Goal: Information Seeking & Learning: Learn about a topic

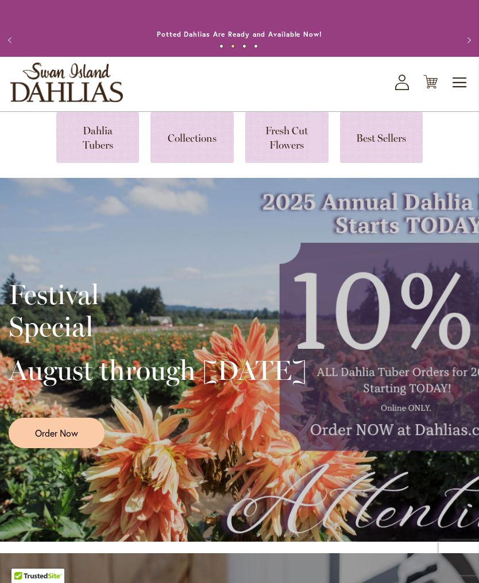
click at [191, 159] on link at bounding box center [191, 137] width 83 height 51
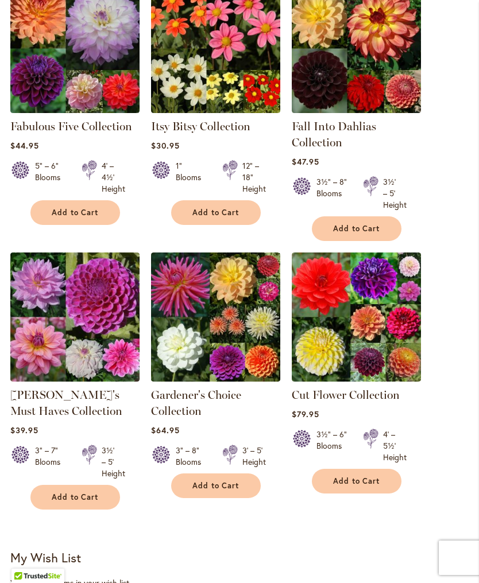
scroll to position [239, 0]
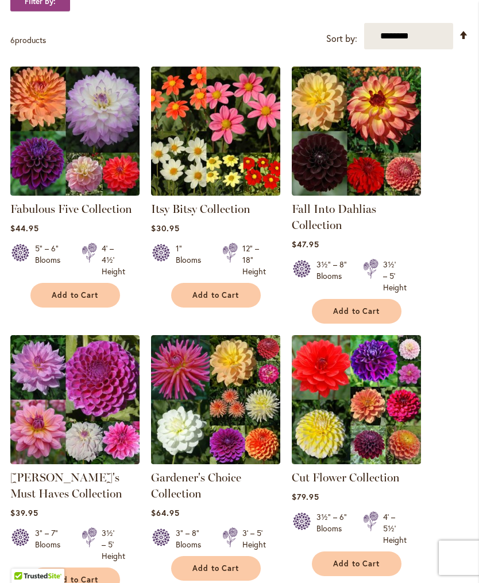
click at [83, 178] on img at bounding box center [74, 131] width 129 height 129
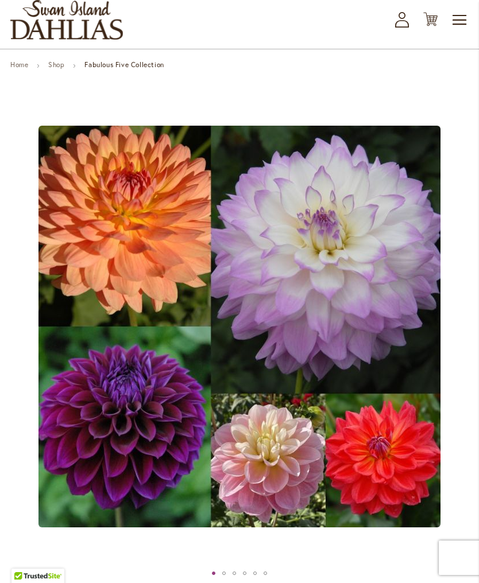
scroll to position [61, 0]
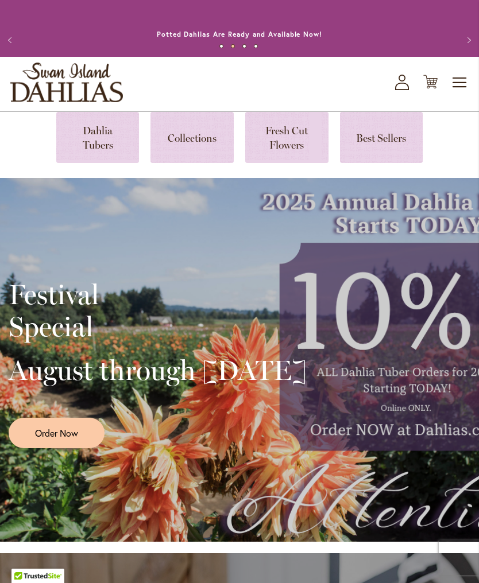
click at [80, 161] on link at bounding box center [97, 137] width 83 height 51
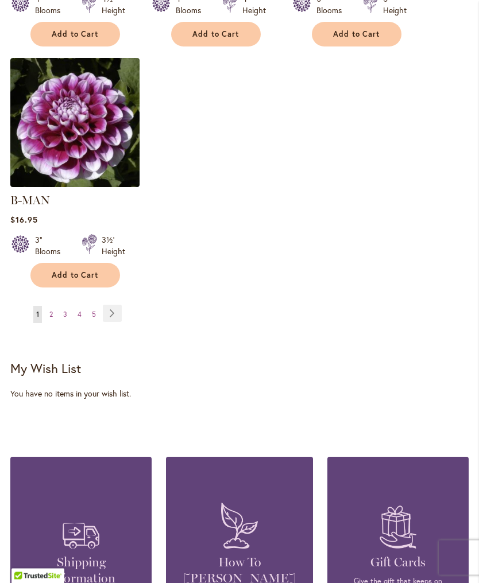
scroll to position [1629, 0]
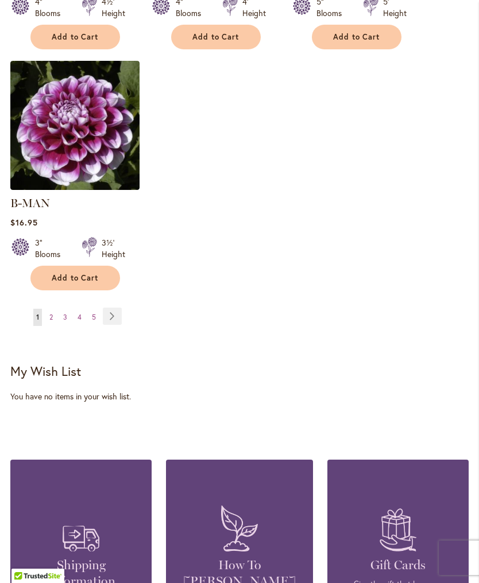
click at [112, 313] on link "Page Next" at bounding box center [112, 316] width 19 height 17
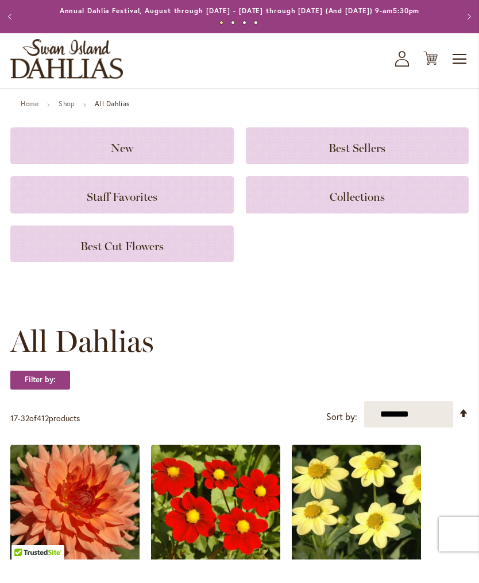
scroll to position [24, 0]
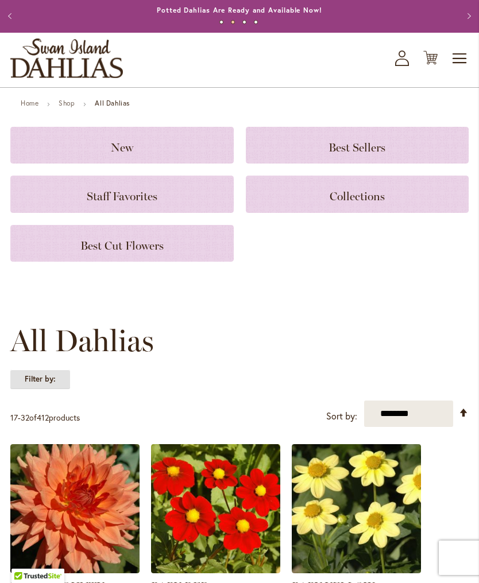
click at [60, 389] on strong "Filter by:" at bounding box center [40, 380] width 60 height 20
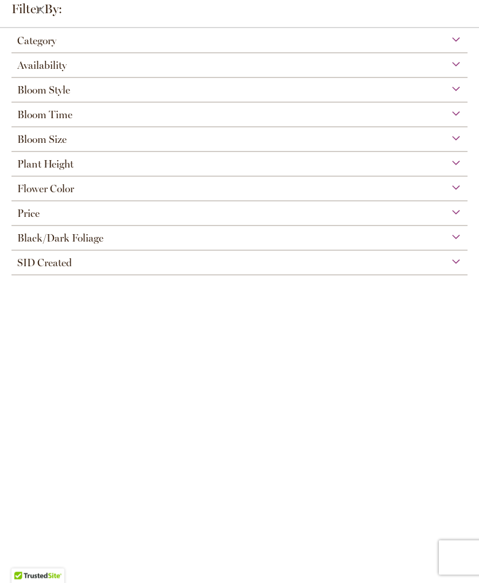
scroll to position [0, 0]
click at [50, 143] on span "Bloom Size" at bounding box center [41, 139] width 49 height 13
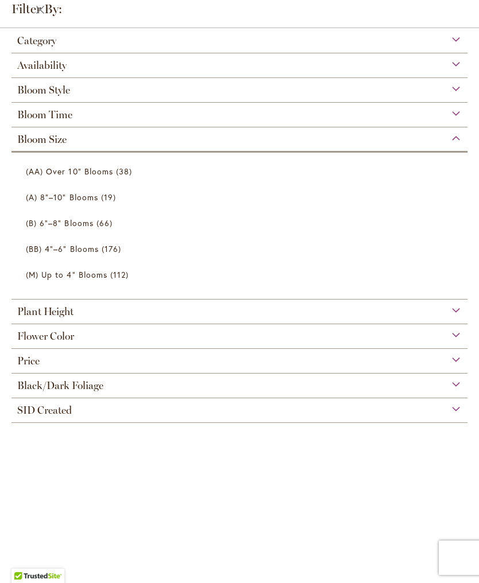
click at [91, 203] on span "(A) 8"–10" Blooms" at bounding box center [62, 197] width 72 height 11
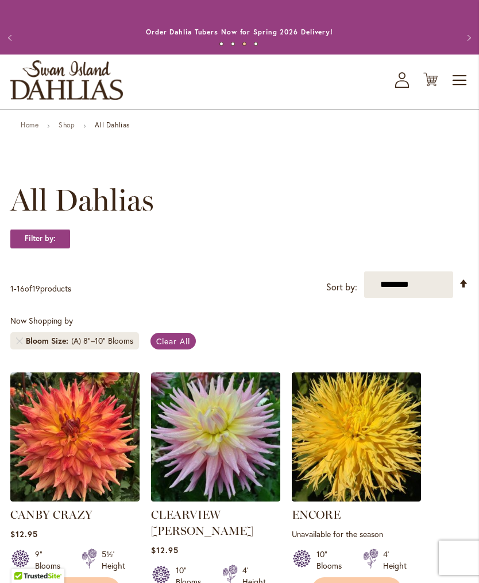
scroll to position [1, 0]
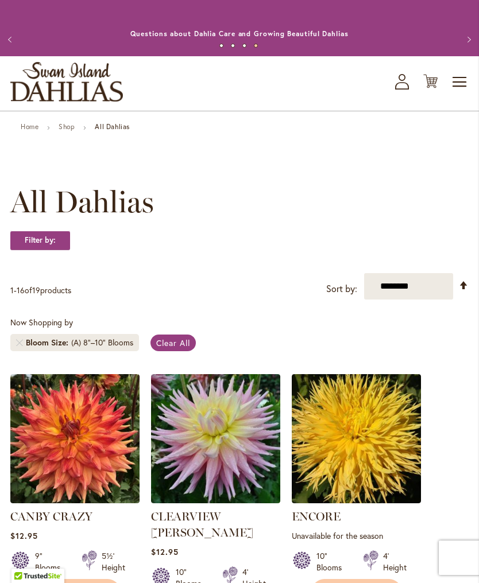
click at [164, 348] on span "Clear All" at bounding box center [173, 342] width 34 height 11
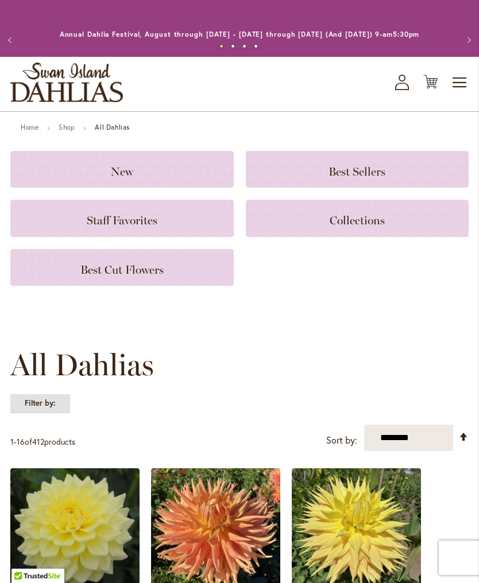
click at [48, 412] on strong "Filter by:" at bounding box center [40, 404] width 60 height 20
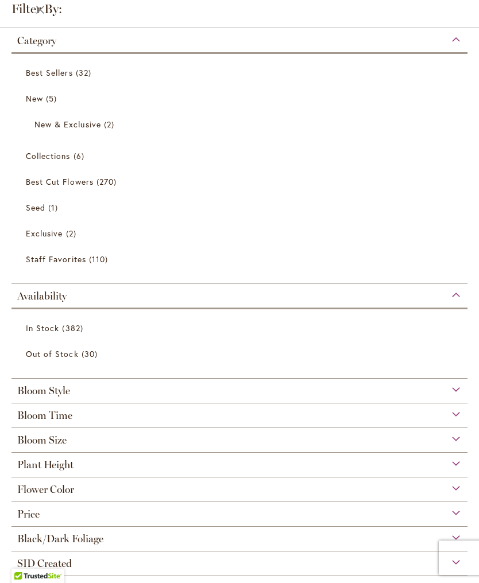
click at [63, 444] on span "Bloom Size" at bounding box center [41, 440] width 49 height 13
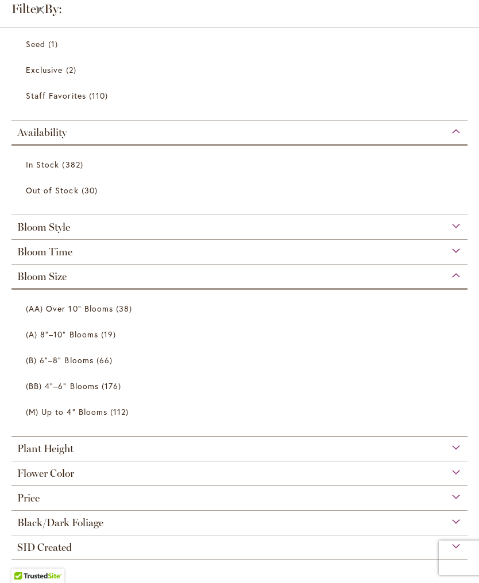
click at [115, 313] on link "(AA) Over 10" Blooms 38 items" at bounding box center [241, 308] width 430 height 20
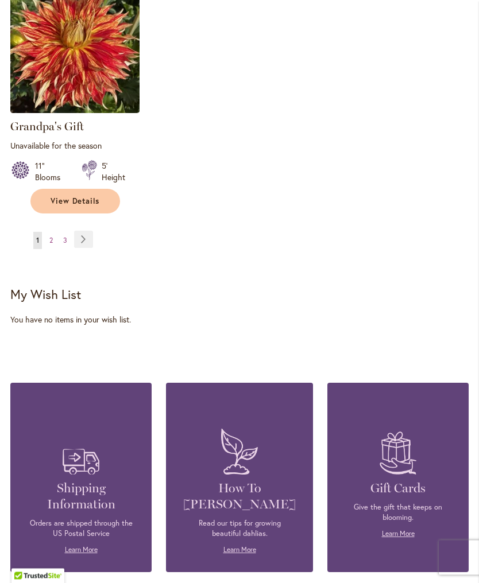
scroll to position [1604, 0]
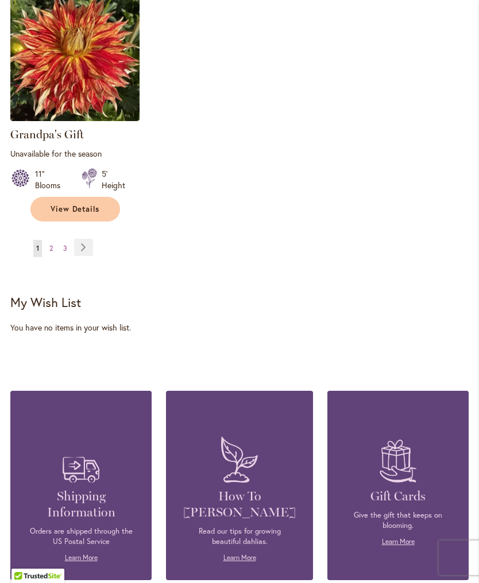
click at [83, 256] on link "Page Next" at bounding box center [83, 247] width 19 height 17
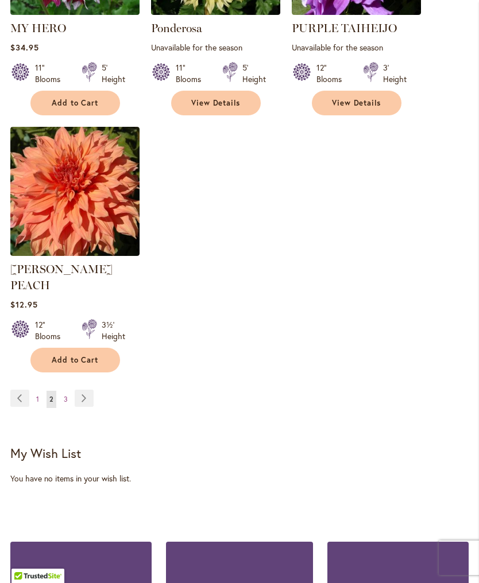
scroll to position [1458, 0]
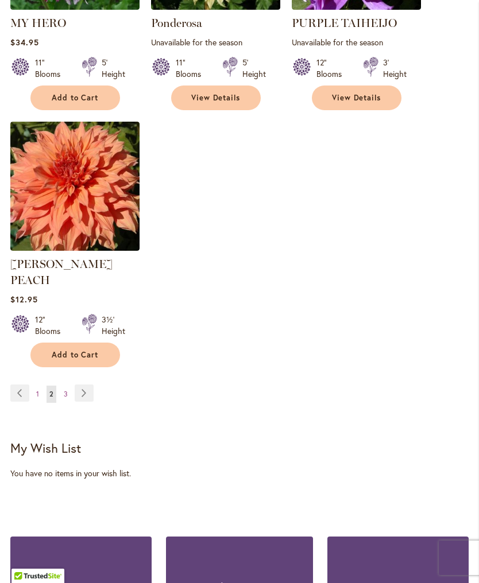
click at [91, 394] on link "Page Next" at bounding box center [84, 393] width 19 height 17
